Goal: Task Accomplishment & Management: Manage account settings

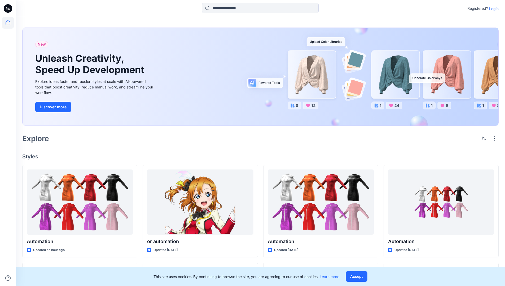
click at [493, 8] on p "Login" at bounding box center [494, 9] width 10 height 6
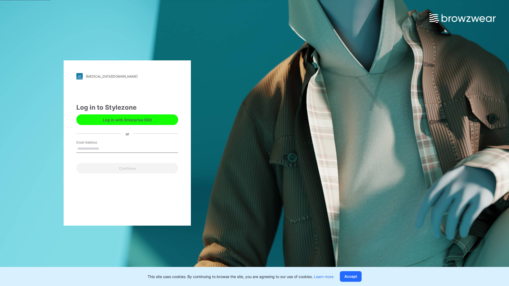
click at [105, 149] on input "Email Address" at bounding box center [127, 149] width 102 height 8
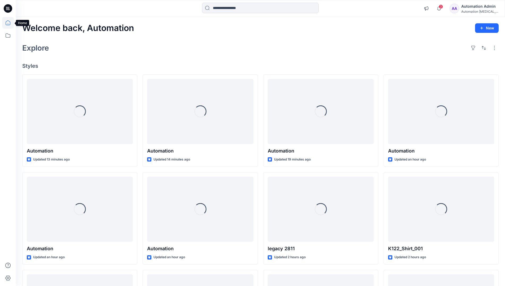
click at [10, 23] on icon at bounding box center [8, 22] width 5 height 5
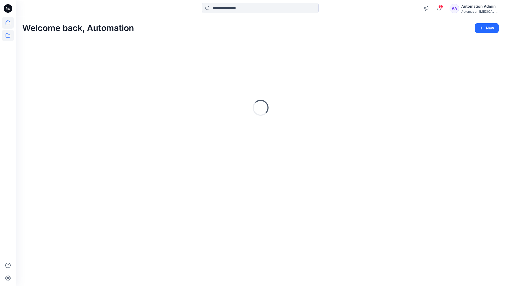
click at [8, 35] on icon at bounding box center [8, 36] width 12 height 12
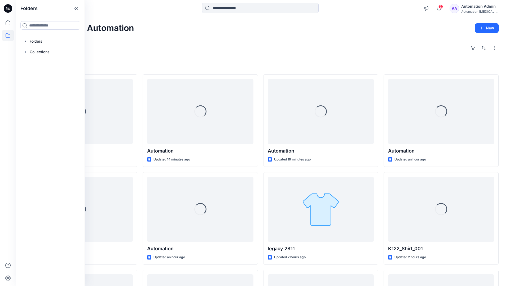
click at [33, 40] on div at bounding box center [50, 41] width 60 height 11
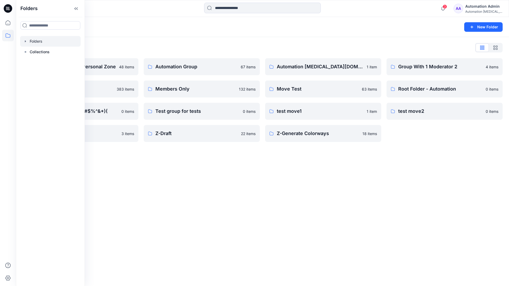
scroll to position [55, 0]
click at [180, 69] on p "Automation Group" at bounding box center [201, 66] width 92 height 7
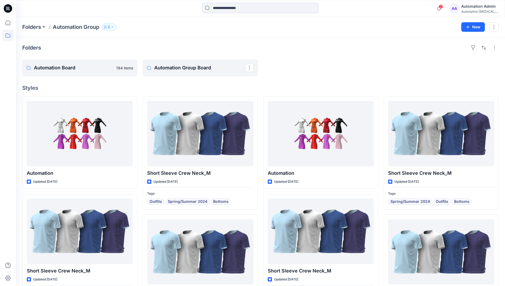
click at [114, 27] on icon "button" at bounding box center [112, 26] width 3 height 3
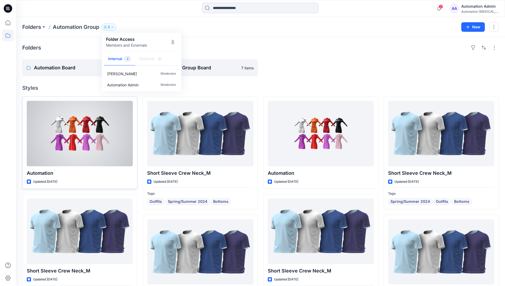
click at [116, 138] on div at bounding box center [80, 134] width 106 height 66
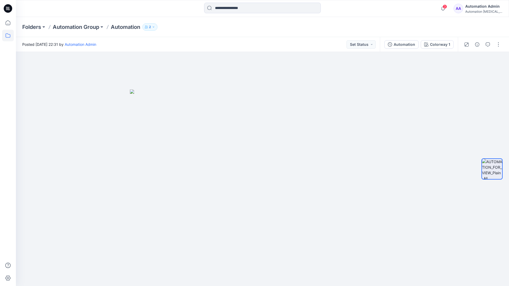
click at [5, 37] on icon at bounding box center [8, 36] width 12 height 12
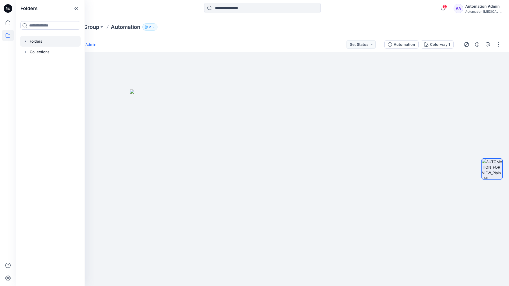
click at [31, 41] on div at bounding box center [50, 41] width 60 height 11
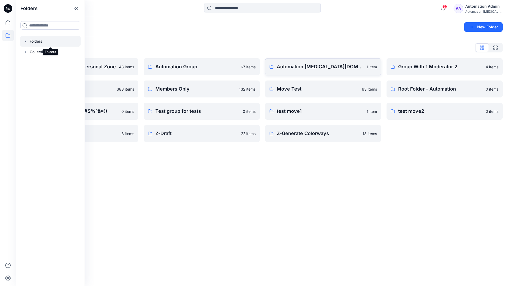
click at [309, 69] on p "Automation testim.io" at bounding box center [320, 66] width 87 height 7
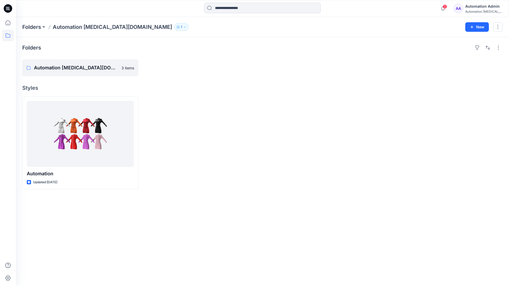
click at [183, 28] on icon "button" at bounding box center [184, 26] width 3 height 3
click at [477, 8] on div "Automation Admin" at bounding box center [484, 6] width 37 height 6
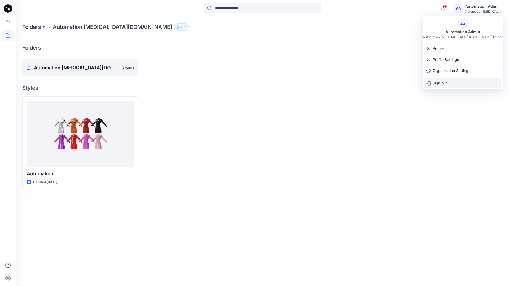
click at [449, 82] on div "Sign out" at bounding box center [462, 83] width 77 height 10
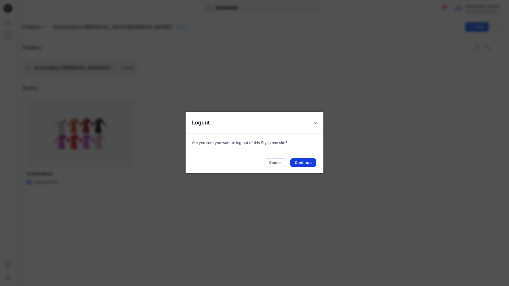
click at [305, 161] on button "Continue" at bounding box center [303, 163] width 26 height 8
